Goal: Check status: Check status

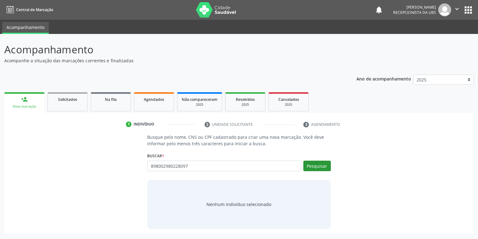
type input "898002980228097"
click at [312, 165] on button "Pesquisar" at bounding box center [316, 166] width 27 height 10
type input "898002980228097"
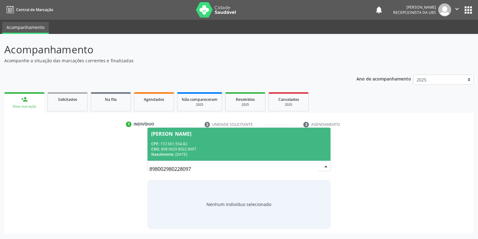
click at [217, 139] on span "[PERSON_NAME] CPF: 157.601.554-82 CNS: 898 0029 8022 8097 Nascimento: [DATE]" at bounding box center [238, 144] width 183 height 33
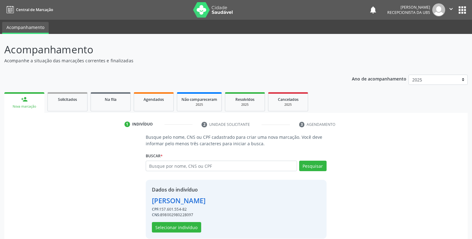
drag, startPoint x: 197, startPoint y: 215, endPoint x: 162, endPoint y: 217, distance: 35.5
click at [162, 217] on div "CNS: 898002980228097" at bounding box center [179, 215] width 54 height 6
copy div "898002980228097"
click at [160, 106] on link "Agendados" at bounding box center [154, 101] width 40 height 19
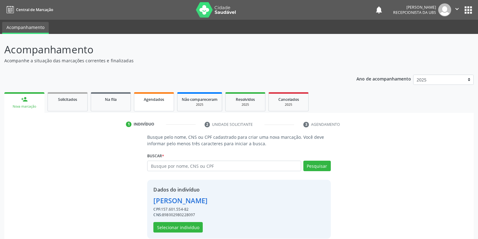
select select "9"
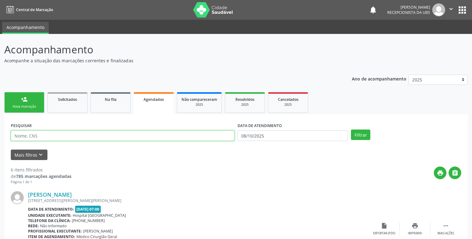
click at [175, 137] on input "text" at bounding box center [123, 135] width 224 height 10
paste input "898002980228097"
type input "898002980228097"
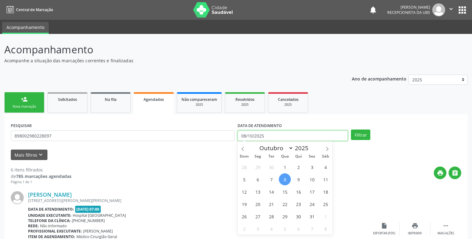
drag, startPoint x: 299, startPoint y: 134, endPoint x: 201, endPoint y: 133, distance: 97.5
click at [238, 133] on input "08/10/2025" at bounding box center [293, 135] width 110 height 10
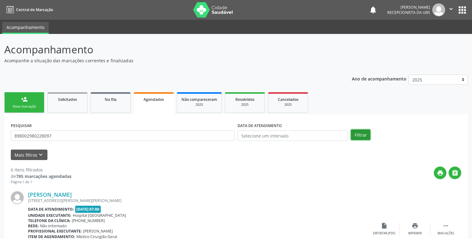
click at [364, 138] on button "Filtrar" at bounding box center [360, 135] width 19 height 10
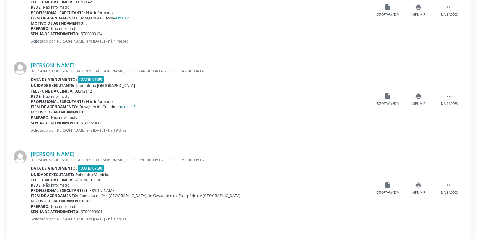
scroll to position [312, 0]
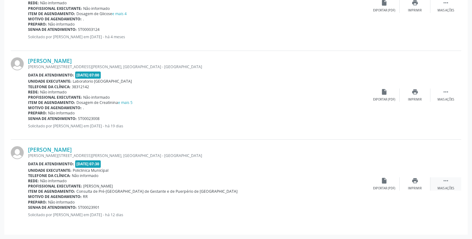
click at [447, 178] on icon "" at bounding box center [446, 180] width 7 height 7
click at [383, 181] on icon "cancel" at bounding box center [384, 180] width 7 height 7
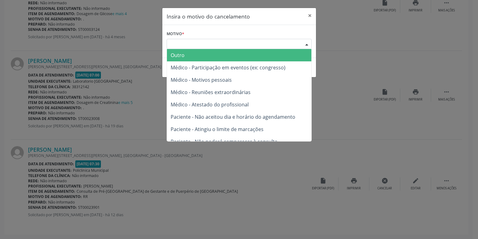
click at [210, 42] on div "Escolha o motivo" at bounding box center [239, 44] width 145 height 10
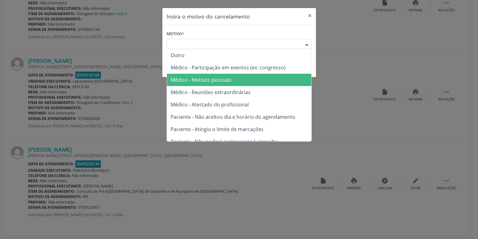
click at [227, 82] on span "Médico - Motivos pessoais" at bounding box center [201, 79] width 61 height 7
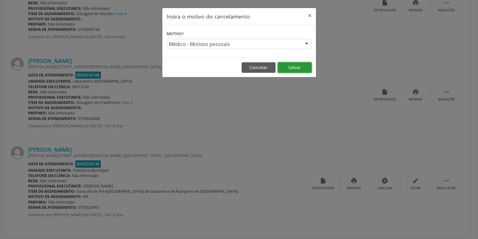
click at [289, 69] on button "Salvar" at bounding box center [295, 67] width 34 height 10
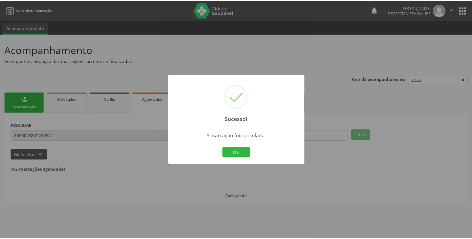
scroll to position [0, 0]
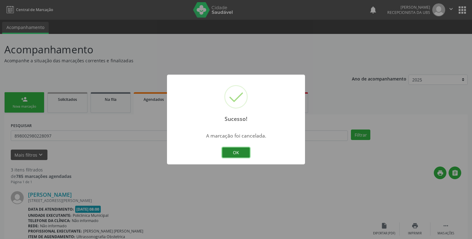
click at [246, 157] on button "OK" at bounding box center [236, 152] width 28 height 10
